Goal: Task Accomplishment & Management: Use online tool/utility

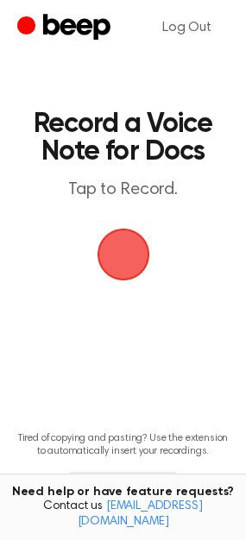
click at [126, 254] on span "button" at bounding box center [122, 254] width 59 height 59
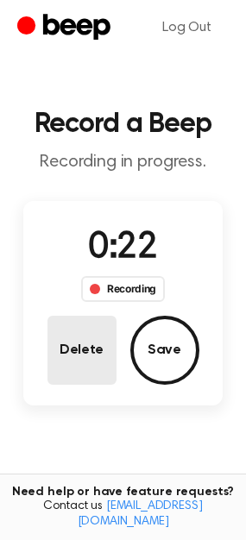
click at [89, 326] on button "Delete" at bounding box center [81, 350] width 69 height 69
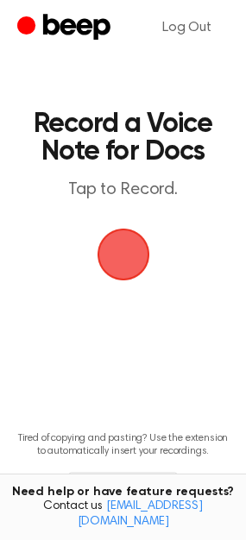
click at [118, 239] on span "button" at bounding box center [122, 254] width 84 height 84
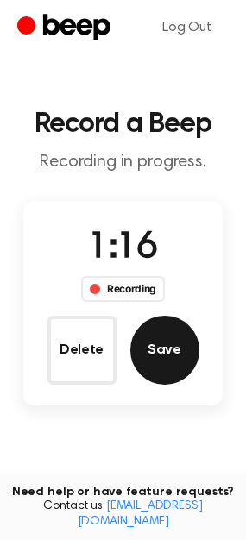
click at [165, 359] on button "Save" at bounding box center [164, 350] width 69 height 69
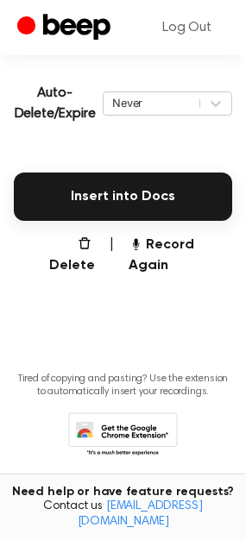
scroll to position [376, 0]
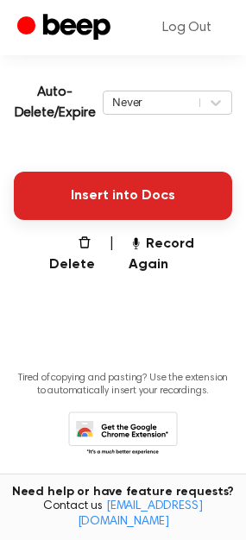
click at [90, 198] on button "Insert into Docs" at bounding box center [123, 196] width 218 height 48
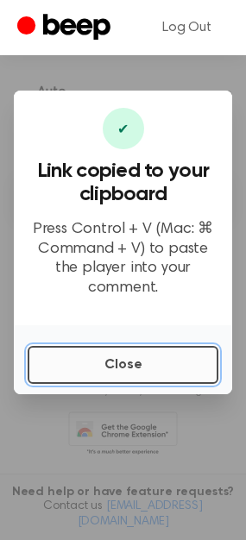
click at [108, 354] on button "Close" at bounding box center [123, 365] width 191 height 38
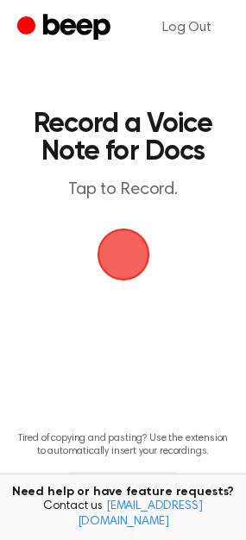
click at [116, 257] on span "button" at bounding box center [123, 254] width 48 height 48
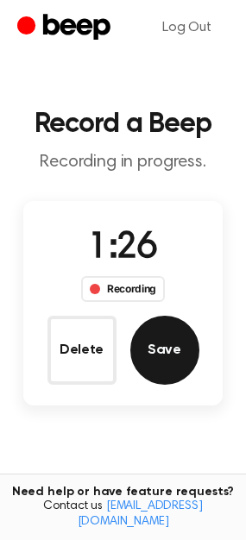
click at [179, 363] on button "Save" at bounding box center [164, 350] width 69 height 69
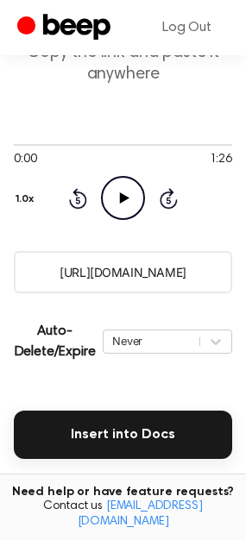
scroll to position [151, 0]
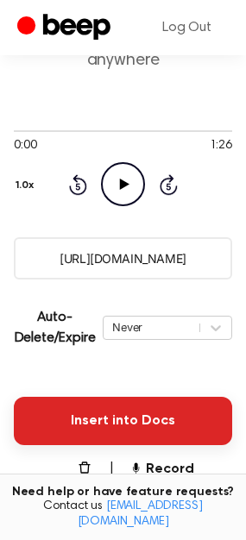
click at [97, 416] on button "Insert into Docs" at bounding box center [123, 421] width 218 height 48
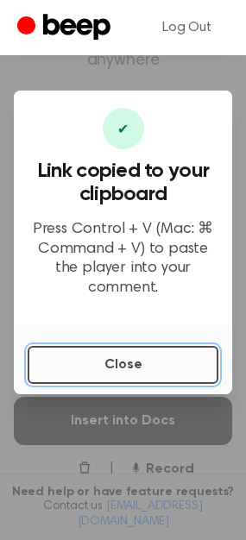
click at [103, 349] on button "Close" at bounding box center [123, 365] width 191 height 38
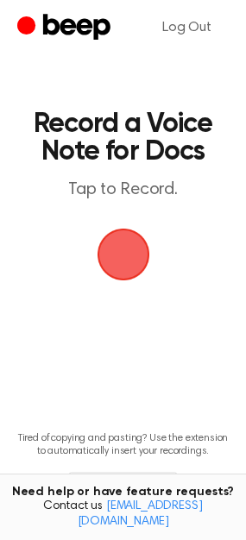
click at [113, 252] on span "button" at bounding box center [123, 254] width 48 height 48
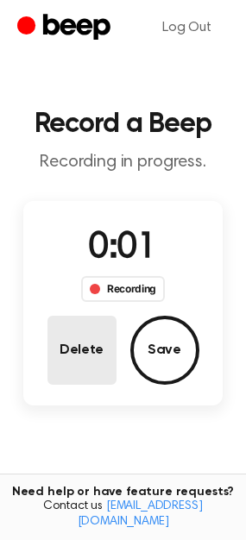
click at [91, 333] on button "Delete" at bounding box center [81, 350] width 69 height 69
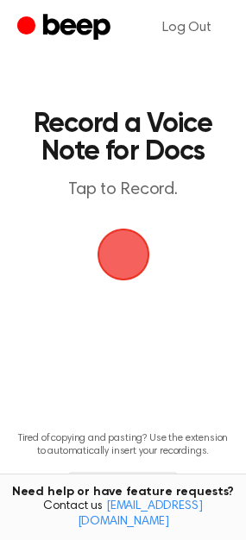
click at [121, 253] on span "button" at bounding box center [123, 254] width 48 height 48
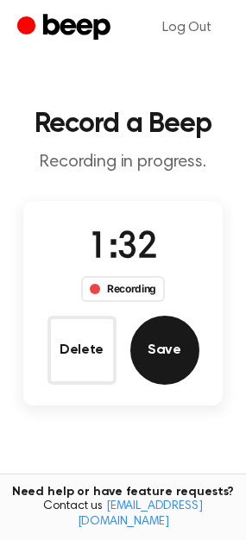
click at [163, 372] on button "Save" at bounding box center [164, 350] width 69 height 69
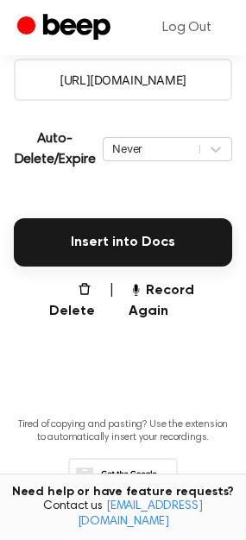
scroll to position [357, 0]
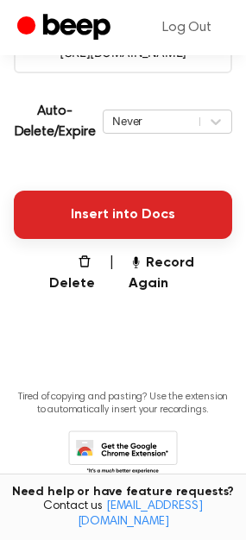
click at [82, 224] on button "Insert into Docs" at bounding box center [123, 215] width 218 height 48
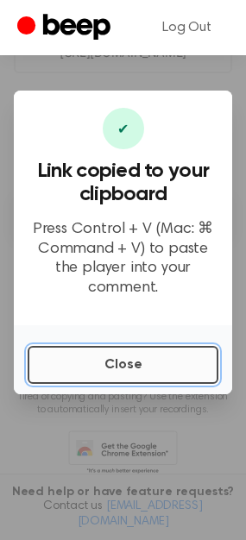
click at [124, 358] on button "Close" at bounding box center [123, 365] width 191 height 38
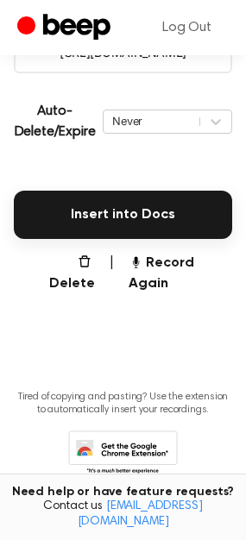
scroll to position [279, 0]
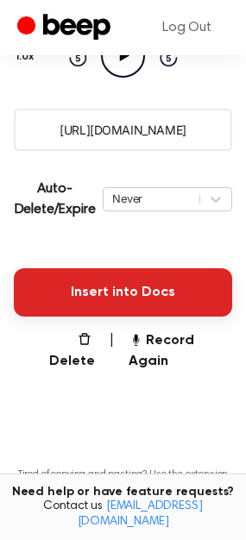
click at [41, 308] on button "Insert into Docs" at bounding box center [123, 292] width 218 height 48
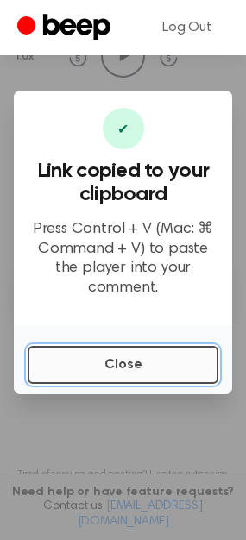
click at [85, 366] on button "Close" at bounding box center [123, 365] width 191 height 38
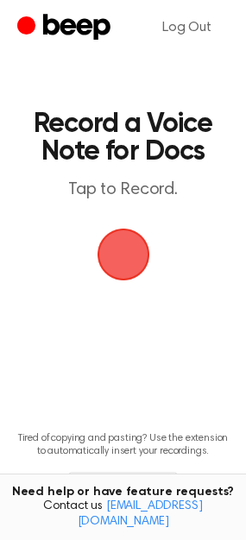
click at [124, 265] on span "button" at bounding box center [123, 254] width 62 height 62
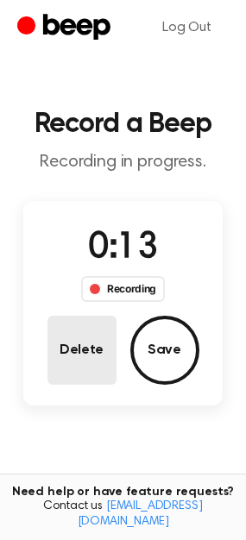
click at [69, 367] on button "Delete" at bounding box center [81, 350] width 69 height 69
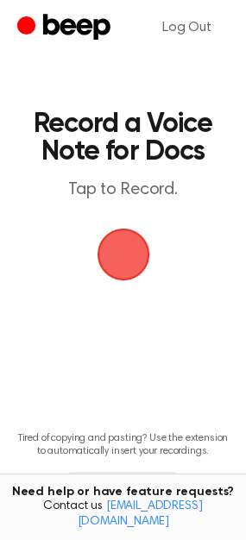
click at [112, 262] on span "button" at bounding box center [123, 254] width 66 height 66
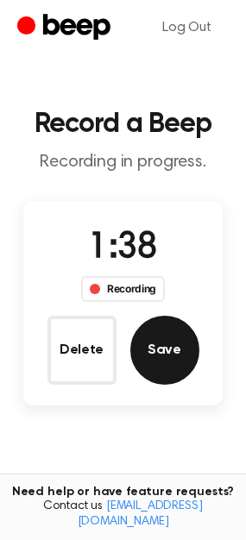
click at [141, 347] on button "Save" at bounding box center [164, 350] width 69 height 69
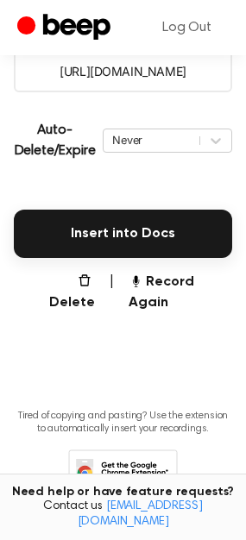
scroll to position [345, 0]
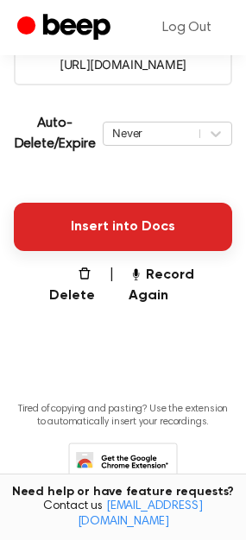
click at [107, 231] on button "Insert into Docs" at bounding box center [123, 227] width 218 height 48
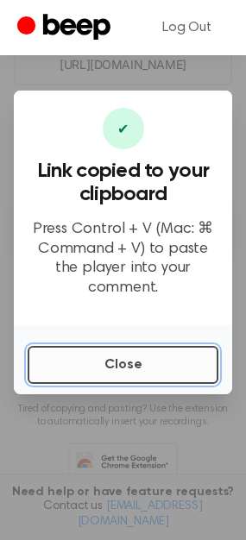
click at [139, 359] on button "Close" at bounding box center [123, 365] width 191 height 38
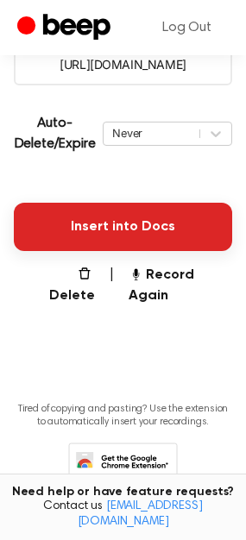
click at [72, 222] on button "Insert into Docs" at bounding box center [123, 227] width 218 height 48
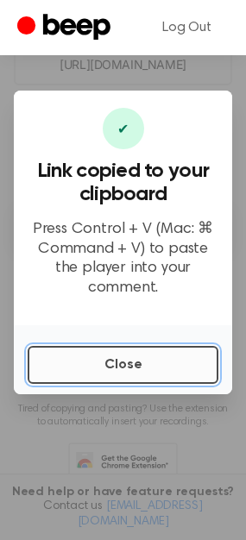
click at [101, 347] on button "Close" at bounding box center [123, 365] width 191 height 38
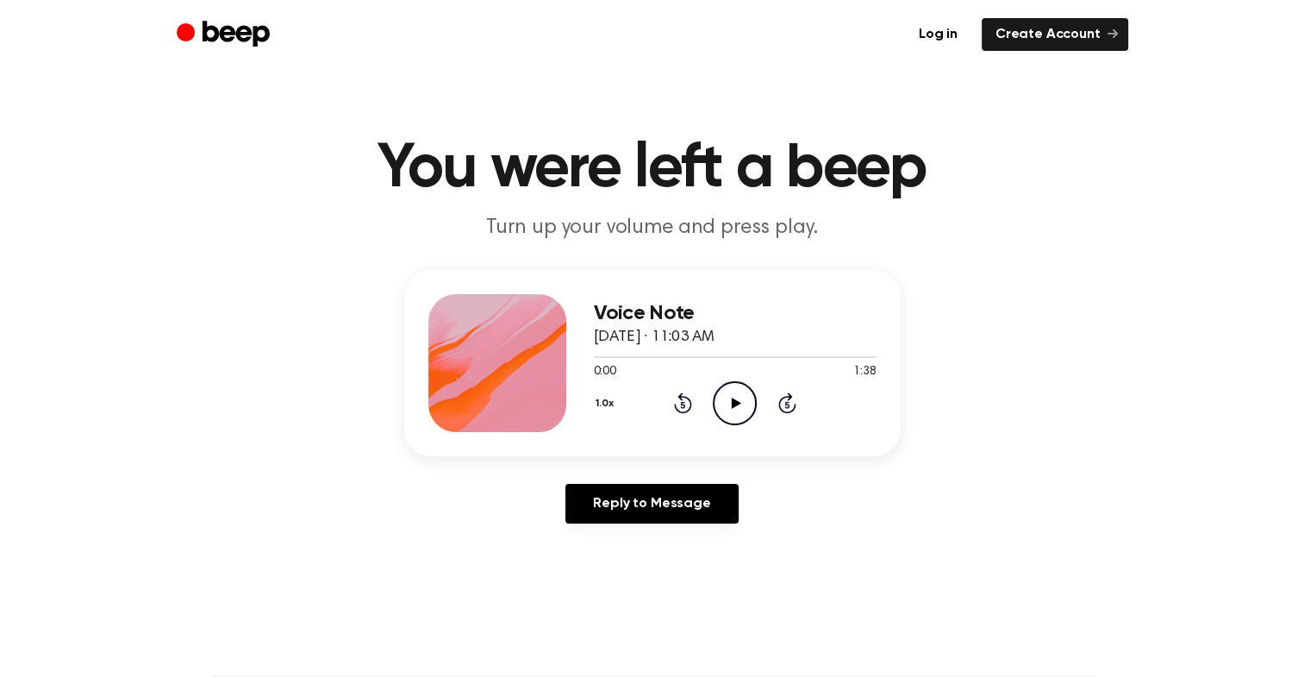
click at [748, 404] on icon "Play Audio" at bounding box center [735, 403] width 44 height 44
click at [609, 356] on div at bounding box center [735, 357] width 283 height 2
click at [789, 398] on icon at bounding box center [787, 402] width 18 height 21
click at [731, 402] on icon at bounding box center [735, 402] width 8 height 11
click at [681, 396] on icon at bounding box center [683, 402] width 18 height 21
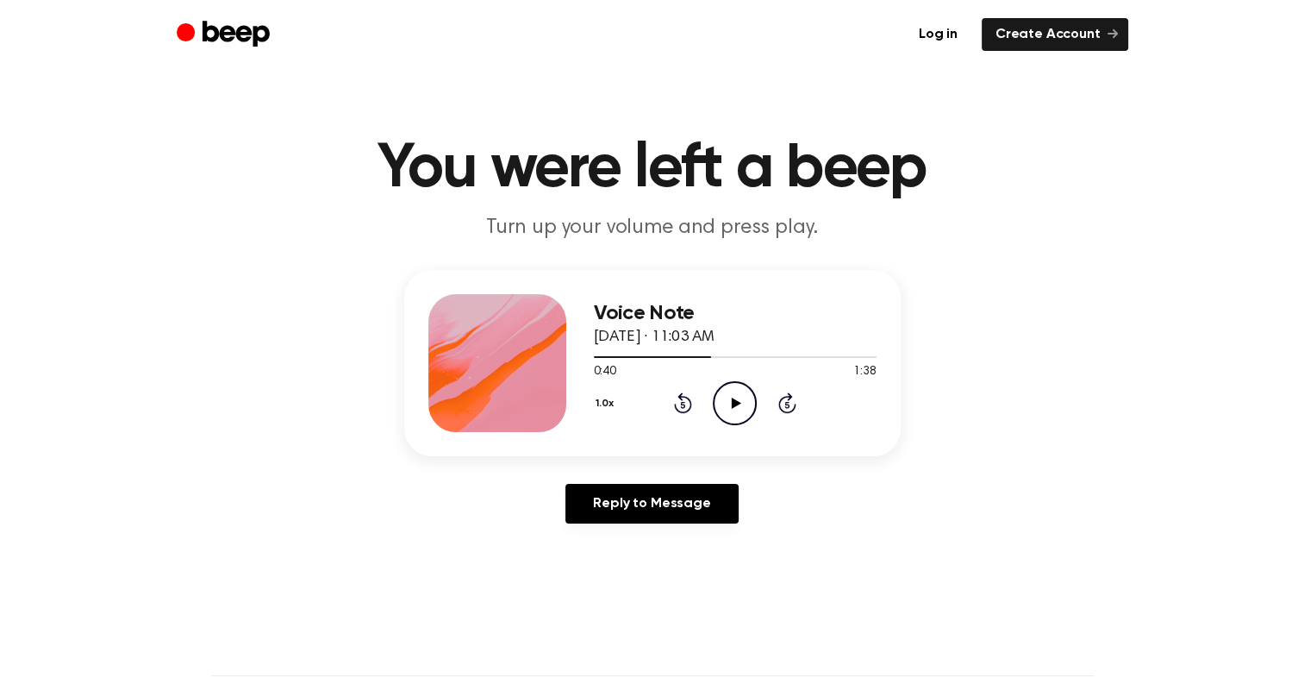
click at [736, 401] on icon at bounding box center [736, 402] width 9 height 11
click at [680, 405] on icon "Rewind 5 seconds" at bounding box center [682, 402] width 19 height 22
click at [683, 404] on icon at bounding box center [683, 405] width 4 height 7
click at [734, 406] on icon "Pause Audio" at bounding box center [735, 403] width 44 height 44
click at [723, 406] on icon "Play Audio" at bounding box center [735, 403] width 44 height 44
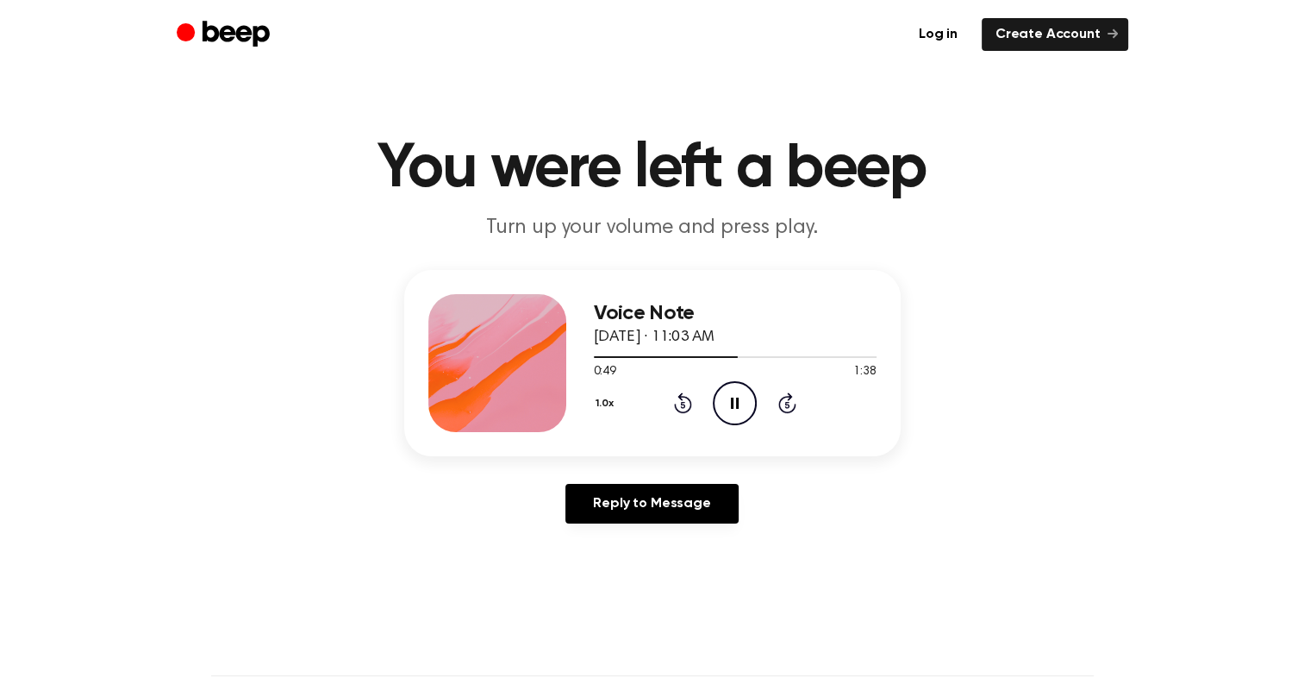
click at [744, 402] on icon "Pause Audio" at bounding box center [735, 403] width 44 height 44
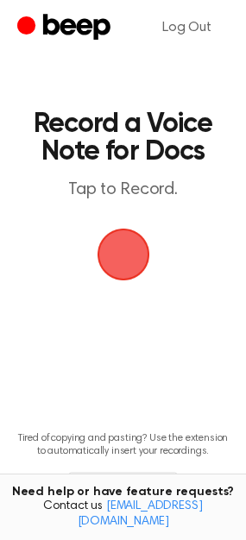
click at [114, 262] on span "button" at bounding box center [123, 254] width 48 height 48
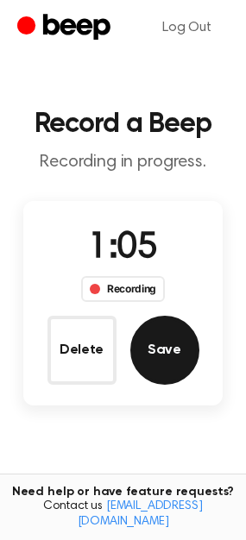
click at [187, 353] on button "Save" at bounding box center [164, 350] width 69 height 69
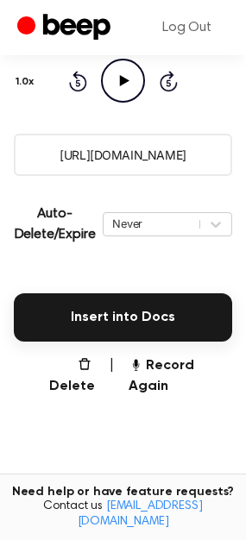
scroll to position [253, 0]
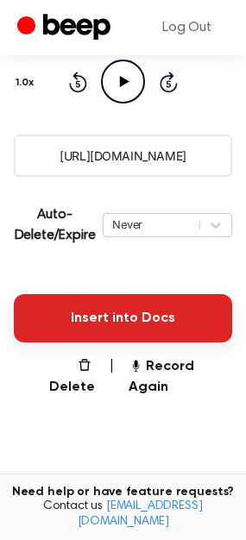
click at [80, 313] on button "Insert into Docs" at bounding box center [123, 318] width 218 height 48
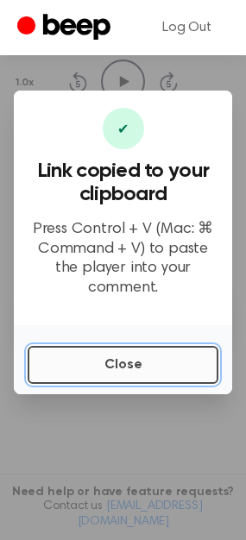
click at [92, 351] on button "Close" at bounding box center [123, 365] width 191 height 38
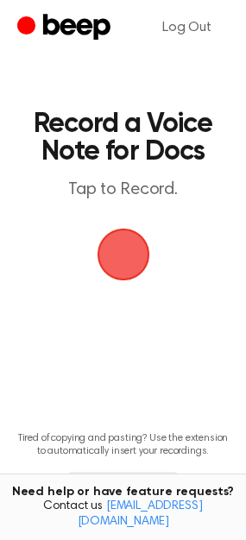
click at [117, 266] on span "button" at bounding box center [123, 254] width 62 height 62
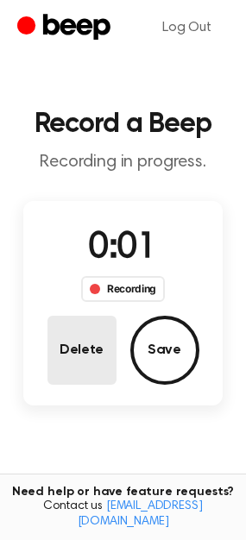
click at [78, 328] on button "Delete" at bounding box center [81, 350] width 69 height 69
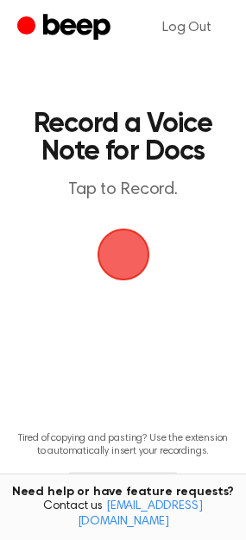
click at [120, 271] on span "button" at bounding box center [123, 254] width 48 height 48
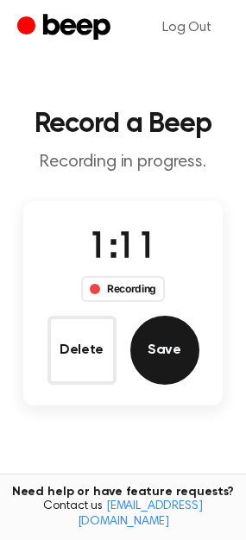
click at [172, 374] on button "Save" at bounding box center [164, 350] width 69 height 69
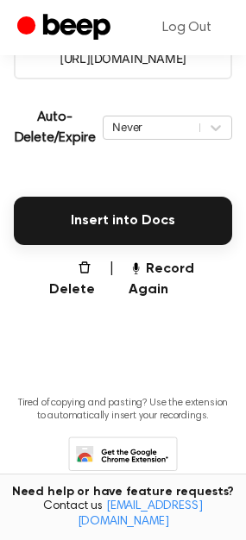
scroll to position [350, 0]
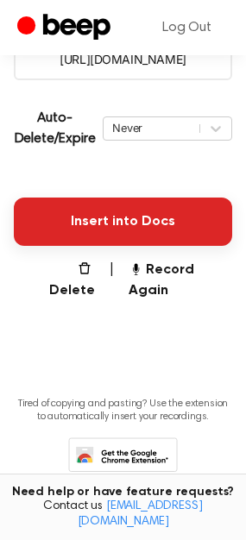
click at [83, 210] on button "Insert into Docs" at bounding box center [123, 221] width 218 height 48
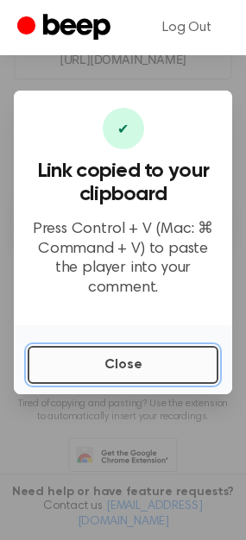
click at [59, 352] on button "Close" at bounding box center [123, 365] width 191 height 38
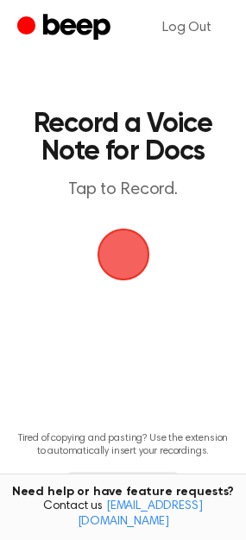
click at [121, 249] on span "button" at bounding box center [123, 254] width 53 height 53
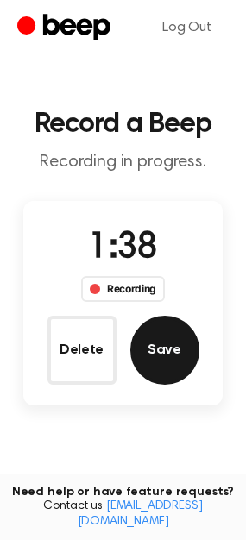
click at [173, 340] on button "Save" at bounding box center [164, 350] width 69 height 69
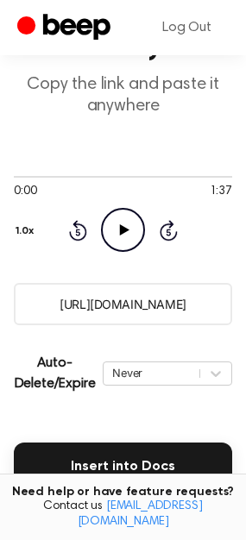
scroll to position [109, 0]
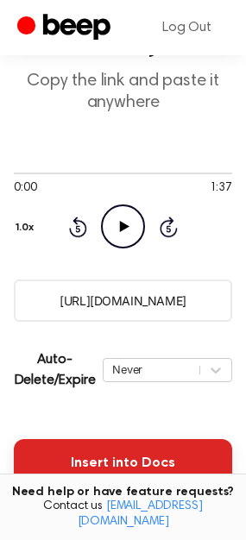
click at [78, 443] on button "Insert into Docs" at bounding box center [123, 463] width 218 height 48
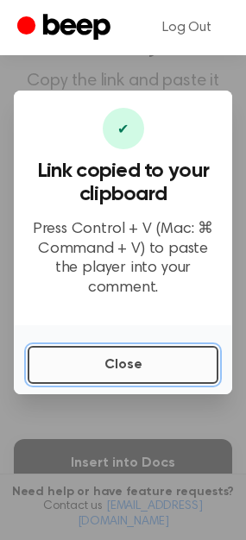
click at [68, 366] on button "Close" at bounding box center [123, 365] width 191 height 38
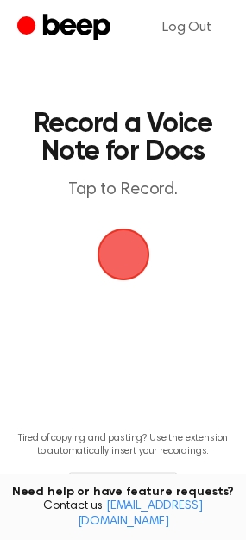
click at [118, 249] on span "button" at bounding box center [123, 254] width 96 height 96
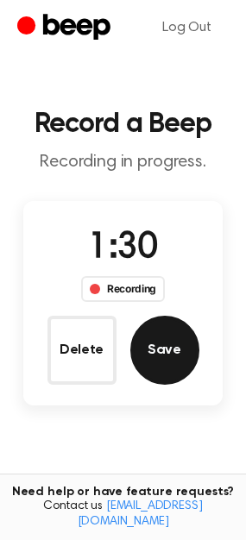
click at [162, 333] on button "Save" at bounding box center [164, 350] width 69 height 69
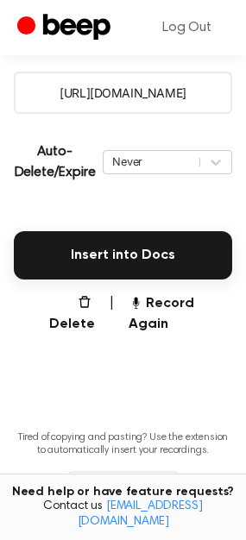
scroll to position [376, 0]
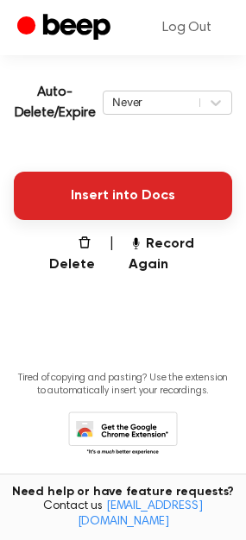
click at [86, 197] on button "Insert into Docs" at bounding box center [123, 196] width 218 height 48
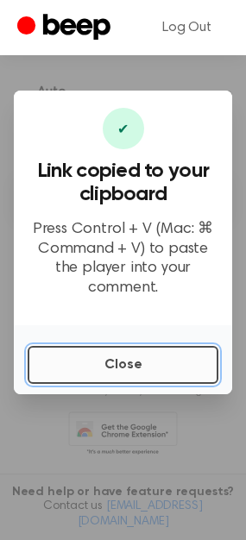
click at [121, 361] on button "Close" at bounding box center [123, 365] width 191 height 38
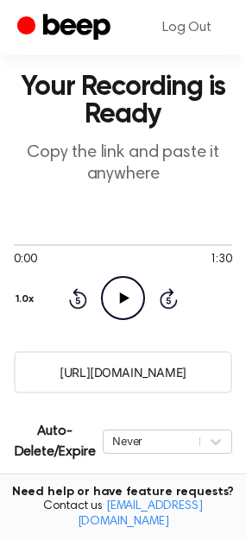
scroll to position [32, 0]
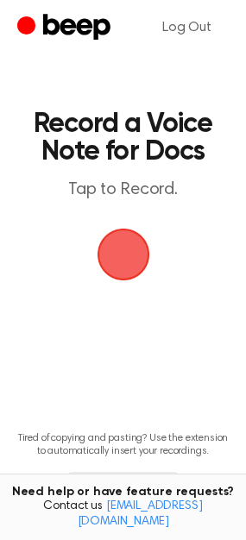
click at [118, 242] on span "button" at bounding box center [123, 254] width 48 height 48
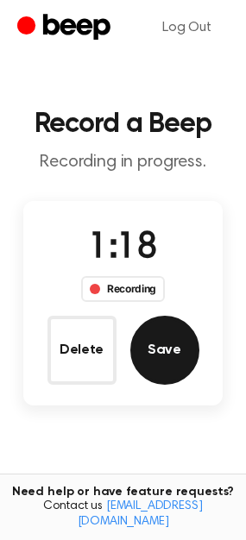
click at [163, 377] on button "Save" at bounding box center [164, 350] width 69 height 69
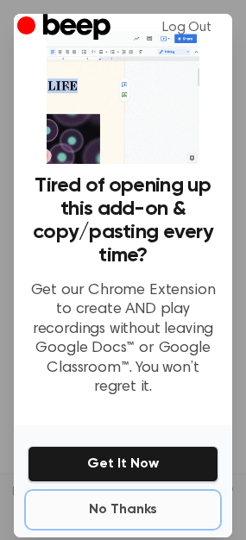
click at [100, 508] on button "No Thanks" at bounding box center [123, 509] width 191 height 34
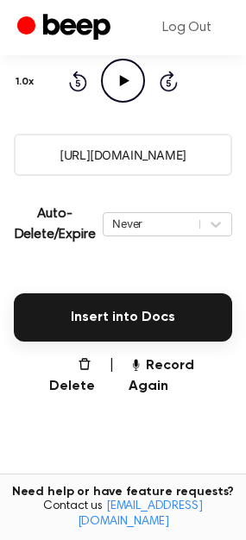
scroll to position [260, 0]
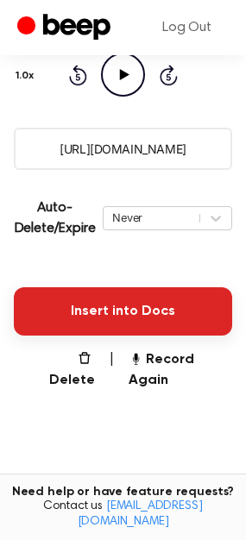
click at [103, 326] on button "Insert into Docs" at bounding box center [123, 311] width 218 height 48
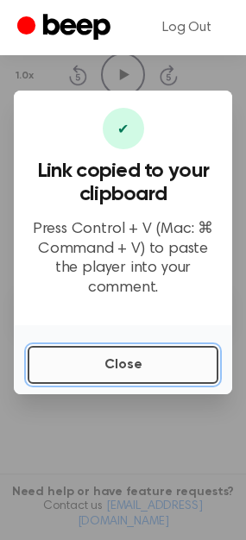
click at [116, 359] on button "Close" at bounding box center [123, 365] width 191 height 38
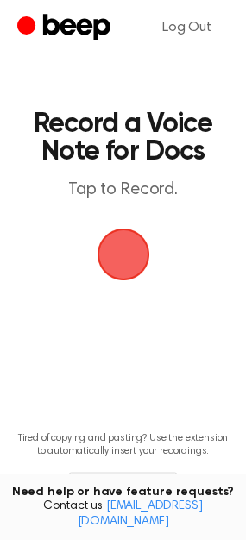
click at [117, 265] on span "button" at bounding box center [123, 254] width 48 height 48
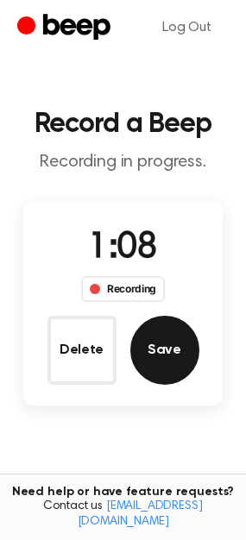
click at [154, 349] on button "Save" at bounding box center [164, 350] width 69 height 69
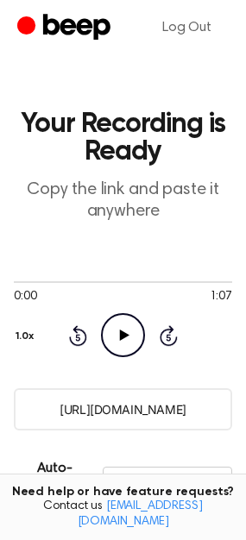
scroll to position [376, 0]
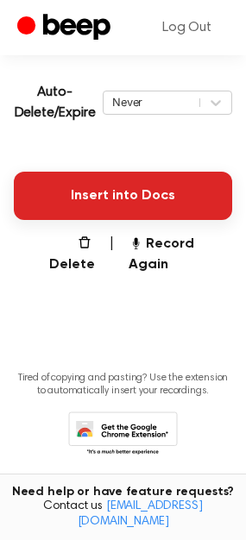
click at [86, 207] on button "Insert into Docs" at bounding box center [123, 196] width 218 height 48
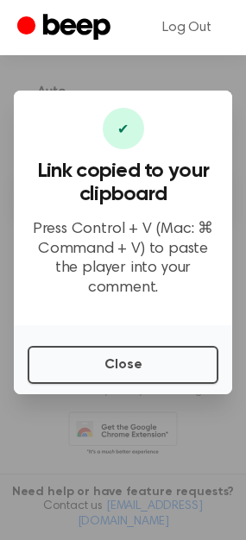
click at [103, 373] on div "Close" at bounding box center [123, 359] width 218 height 69
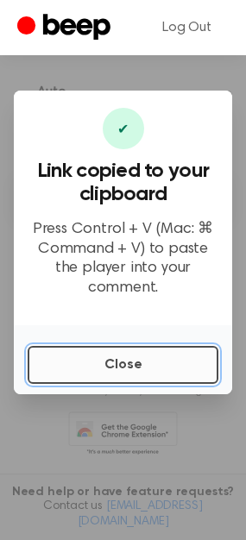
click at [85, 365] on button "Close" at bounding box center [123, 365] width 191 height 38
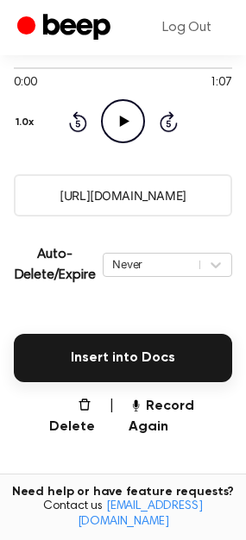
scroll to position [213, 0]
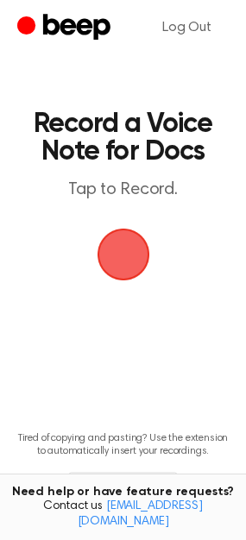
click at [124, 259] on span "button" at bounding box center [123, 254] width 53 height 53
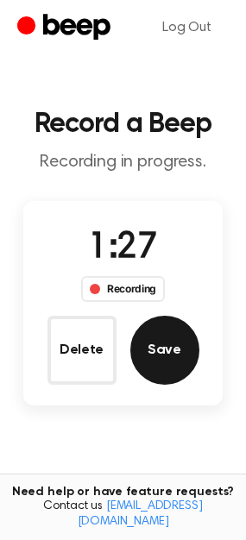
click at [160, 342] on button "Save" at bounding box center [164, 350] width 69 height 69
